Goal: Check status: Check status

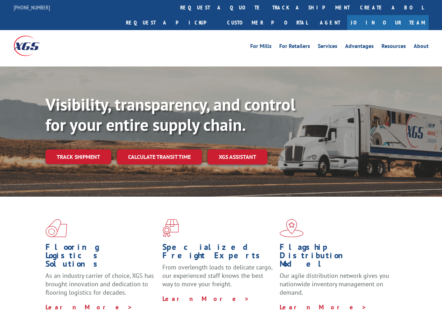
click at [221, 165] on div "Visibility, transparency, and control for your entire supply chain. Track shipm…" at bounding box center [243, 143] width 396 height 98
click at [267, 7] on link "track a shipment" at bounding box center [311, 7] width 88 height 15
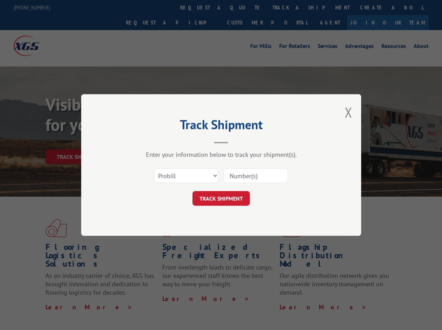
click at [244, 7] on div "Track Shipment Enter your information below to track your shipment(s). Select c…" at bounding box center [221, 165] width 442 height 330
click at [288, 7] on div "Track Shipment Enter your information below to track your shipment(s). Select c…" at bounding box center [221, 165] width 442 height 330
click at [78, 141] on div "Track Shipment Enter your information below to track your shipment(s). Select c…" at bounding box center [221, 165] width 442 height 330
click at [159, 141] on header "Track Shipment" at bounding box center [221, 132] width 210 height 24
click at [238, 141] on header "Track Shipment" at bounding box center [221, 132] width 210 height 24
